Goal: Book appointment/travel/reservation

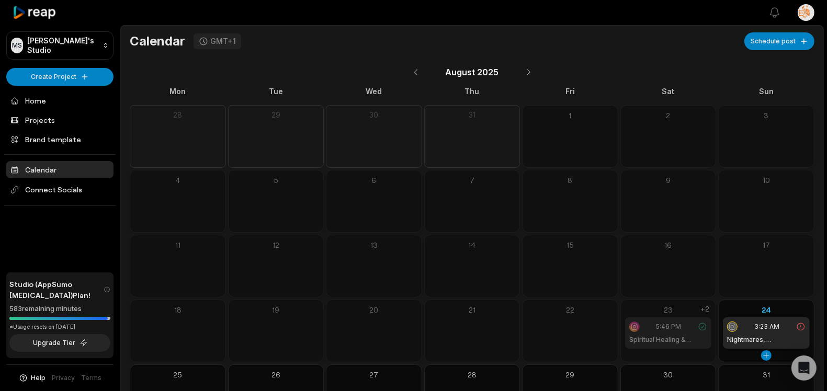
click at [803, 327] on icon at bounding box center [800, 326] width 9 height 9
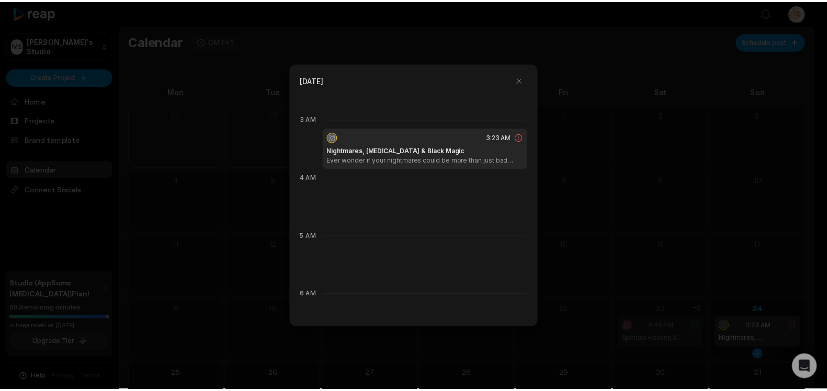
scroll to position [175, 0]
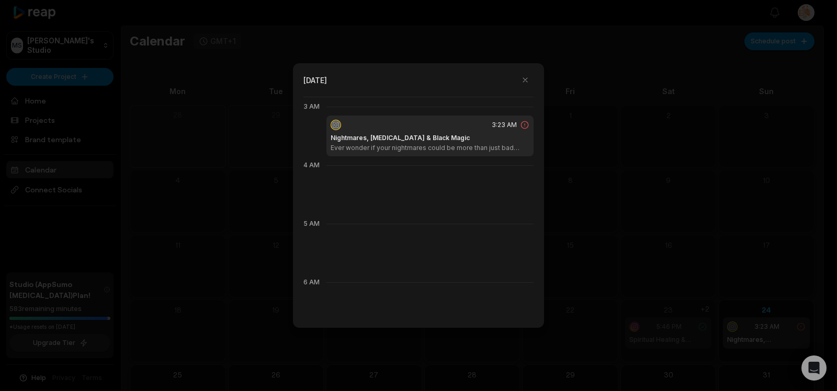
click at [520, 124] on icon at bounding box center [524, 124] width 9 height 9
click at [452, 129] on div "3:23 AM" at bounding box center [430, 125] width 199 height 10
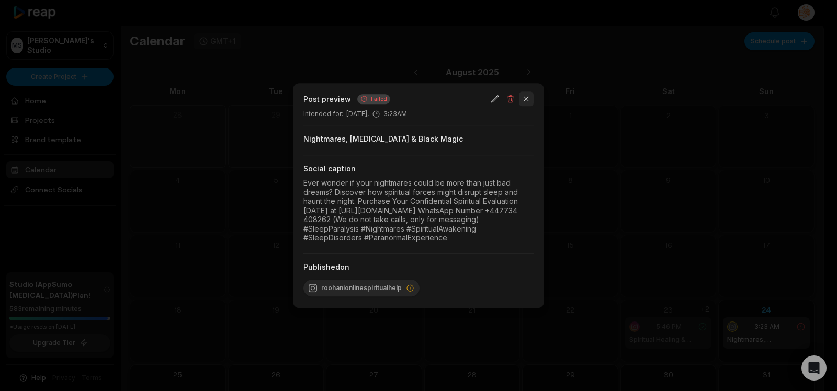
click at [526, 95] on button "button" at bounding box center [526, 99] width 15 height 15
